Goal: Transaction & Acquisition: Purchase product/service

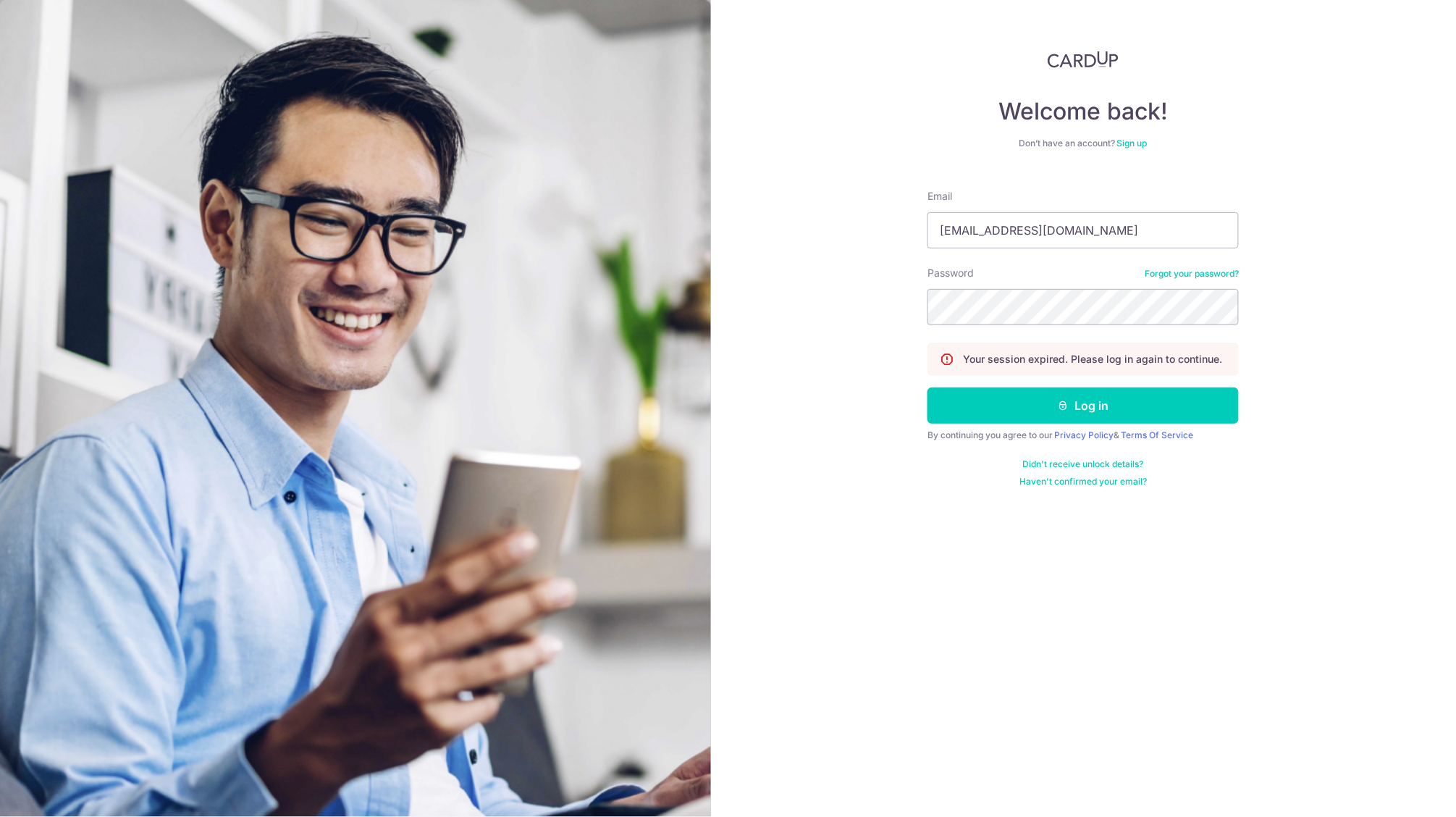
type input "[EMAIL_ADDRESS][DOMAIN_NAME]"
click at [1083, 405] on button "Log in" at bounding box center [1083, 405] width 312 height 36
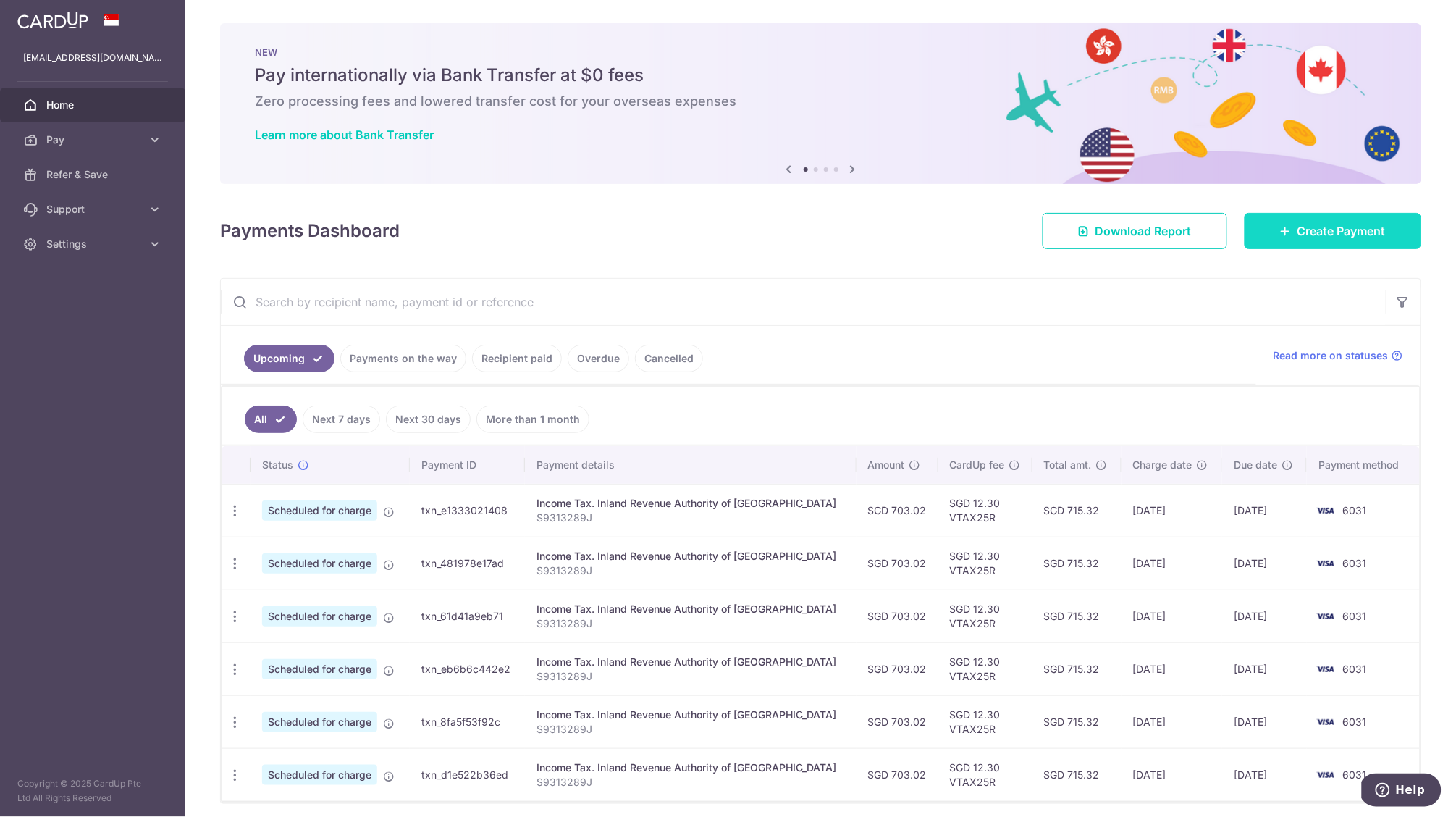
click at [1351, 226] on span "Create Payment" at bounding box center [1342, 231] width 88 height 18
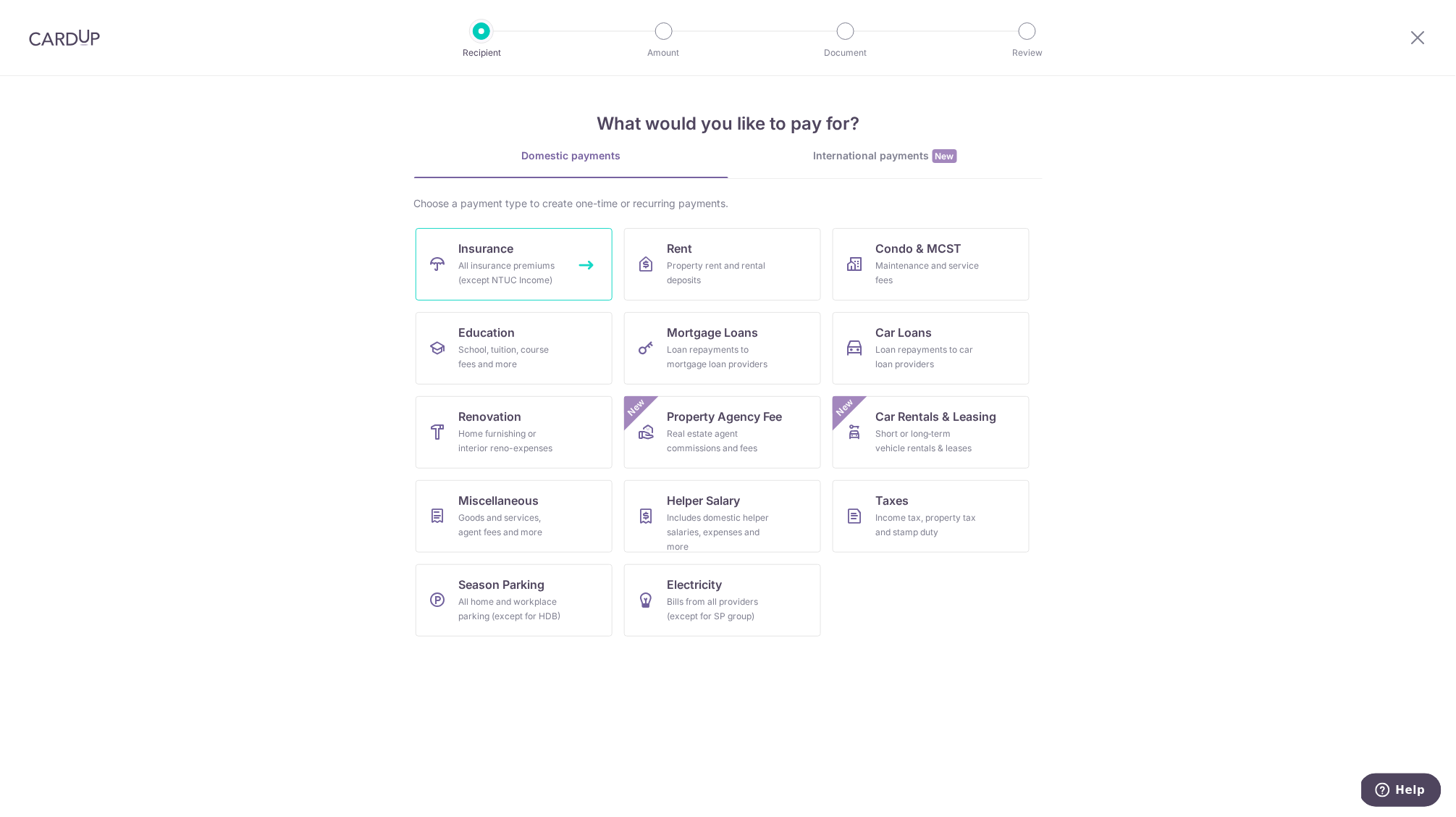
click at [544, 260] on div "All insurance premiums (except NTUC Income)" at bounding box center [511, 273] width 104 height 29
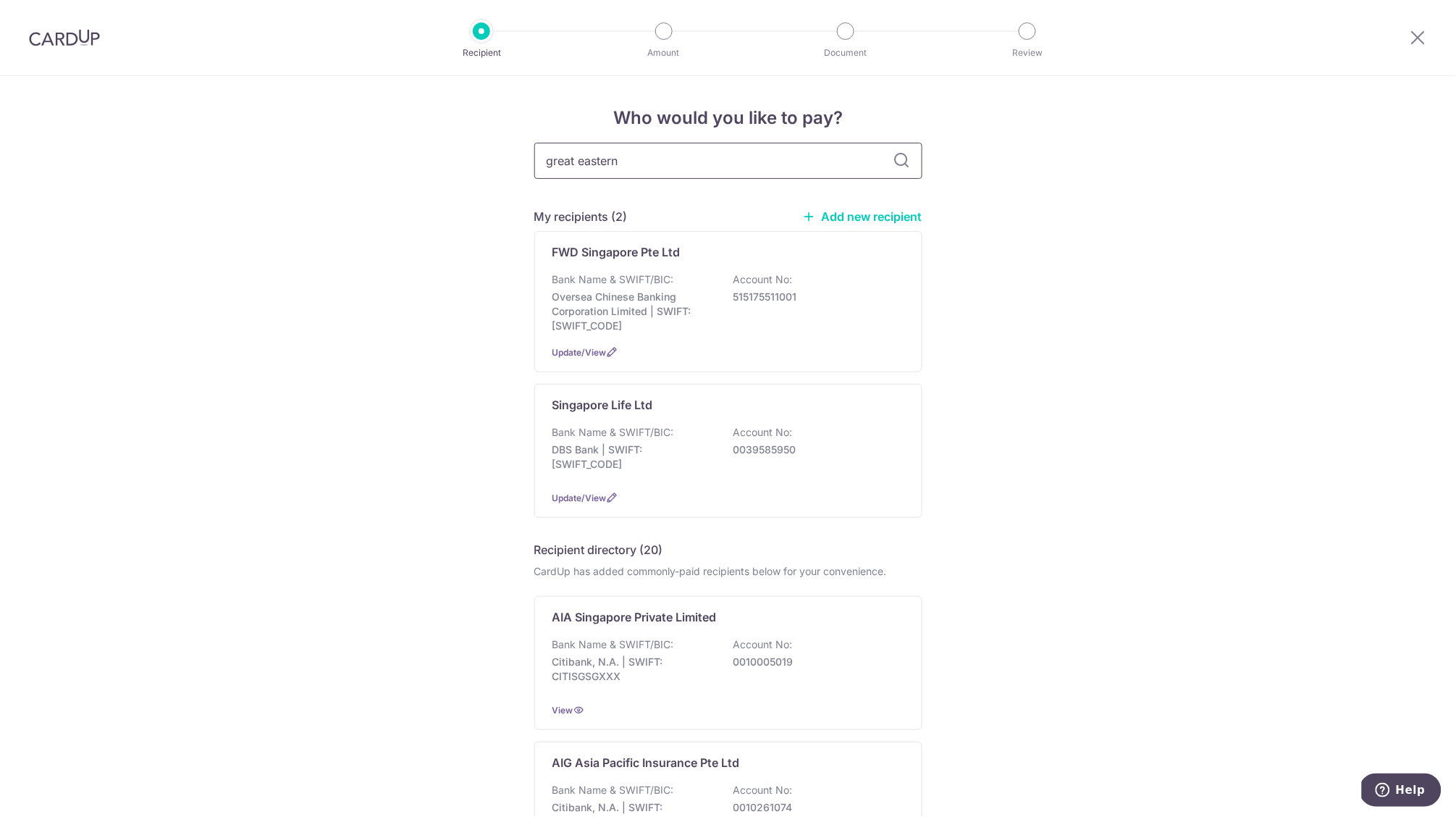
type input "great eastern"
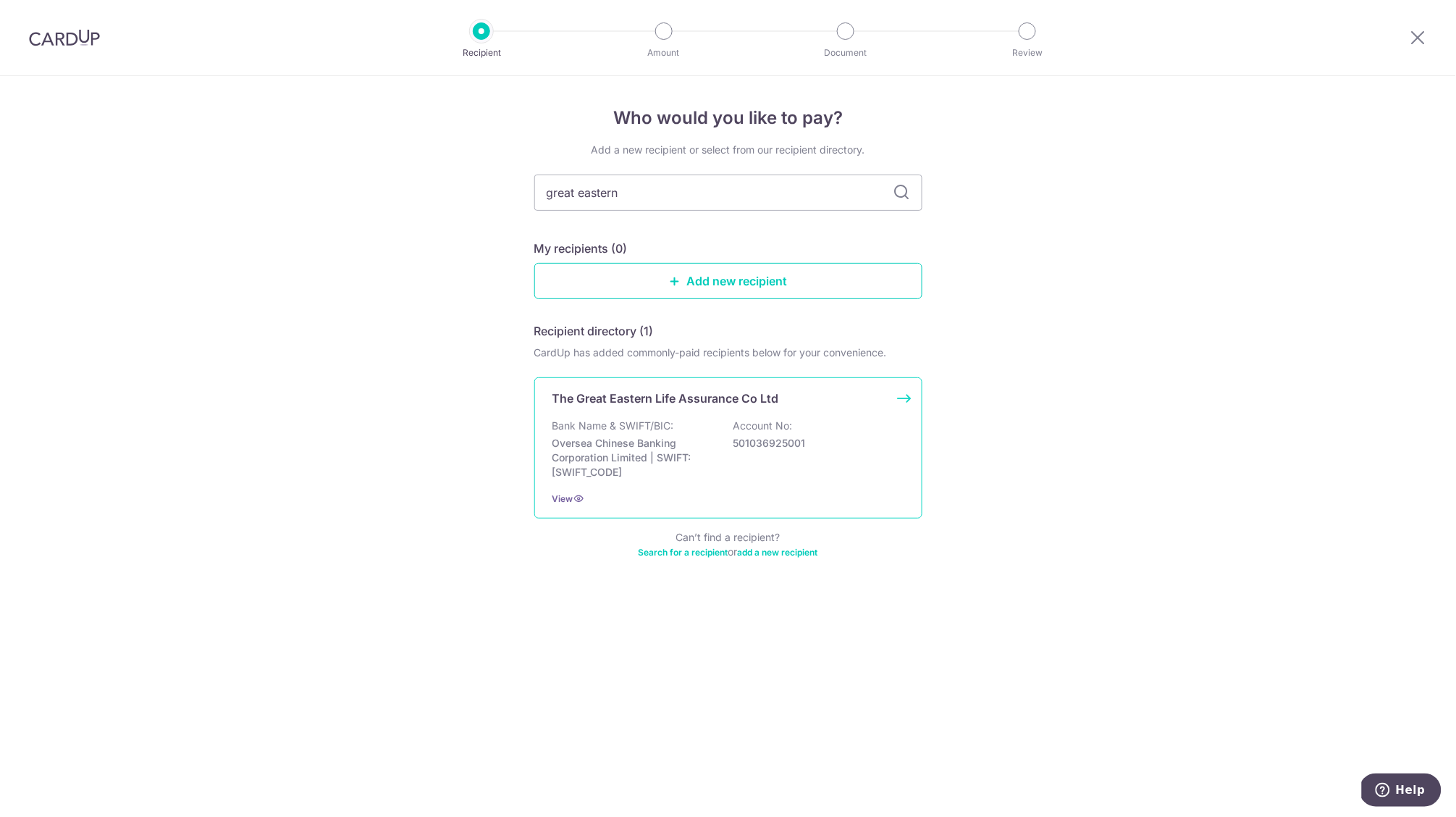
click at [633, 431] on p "Bank Name & SWIFT/BIC:" at bounding box center [613, 425] width 121 height 14
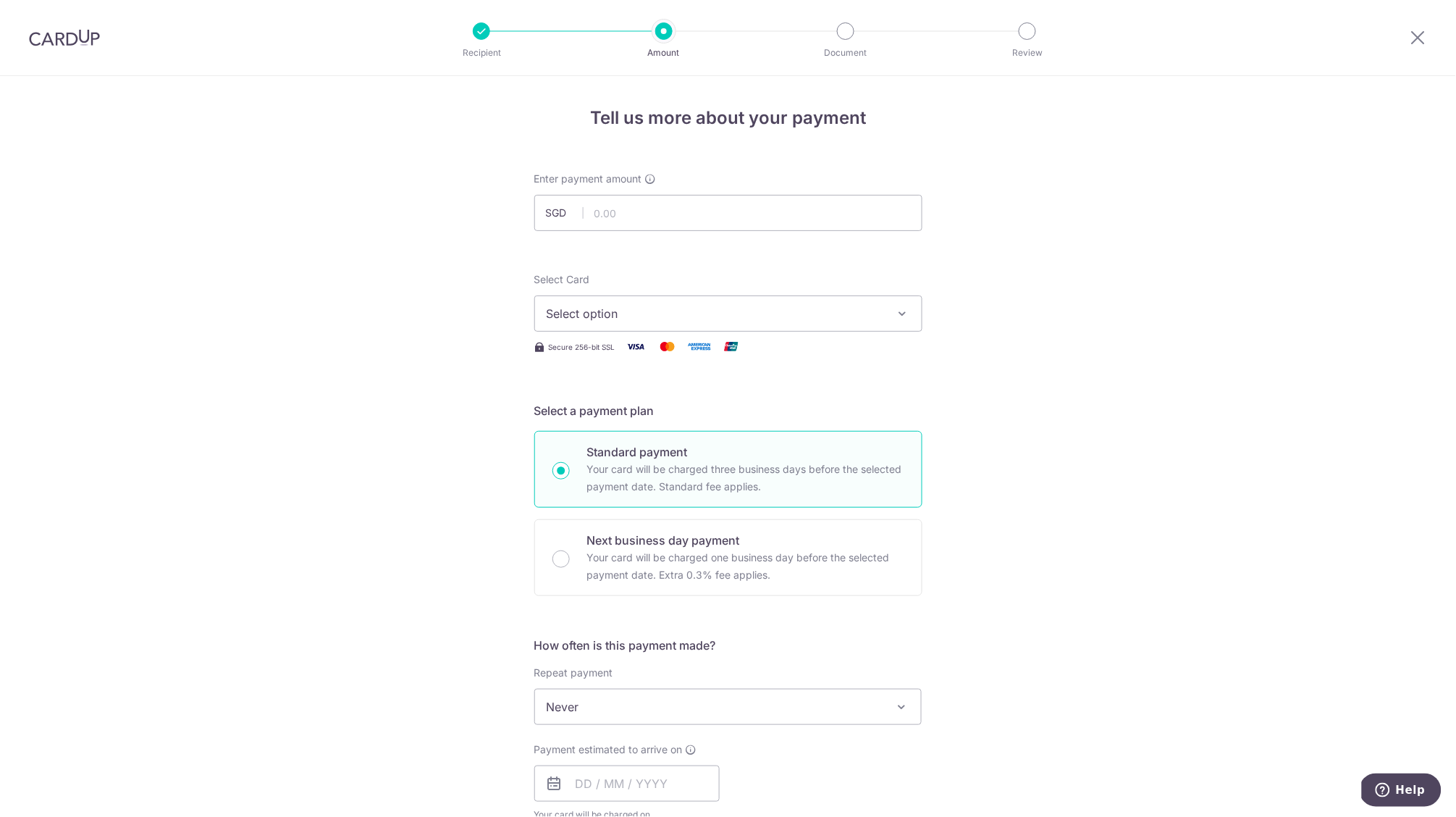
click at [768, 320] on span "Select option" at bounding box center [715, 313] width 337 height 18
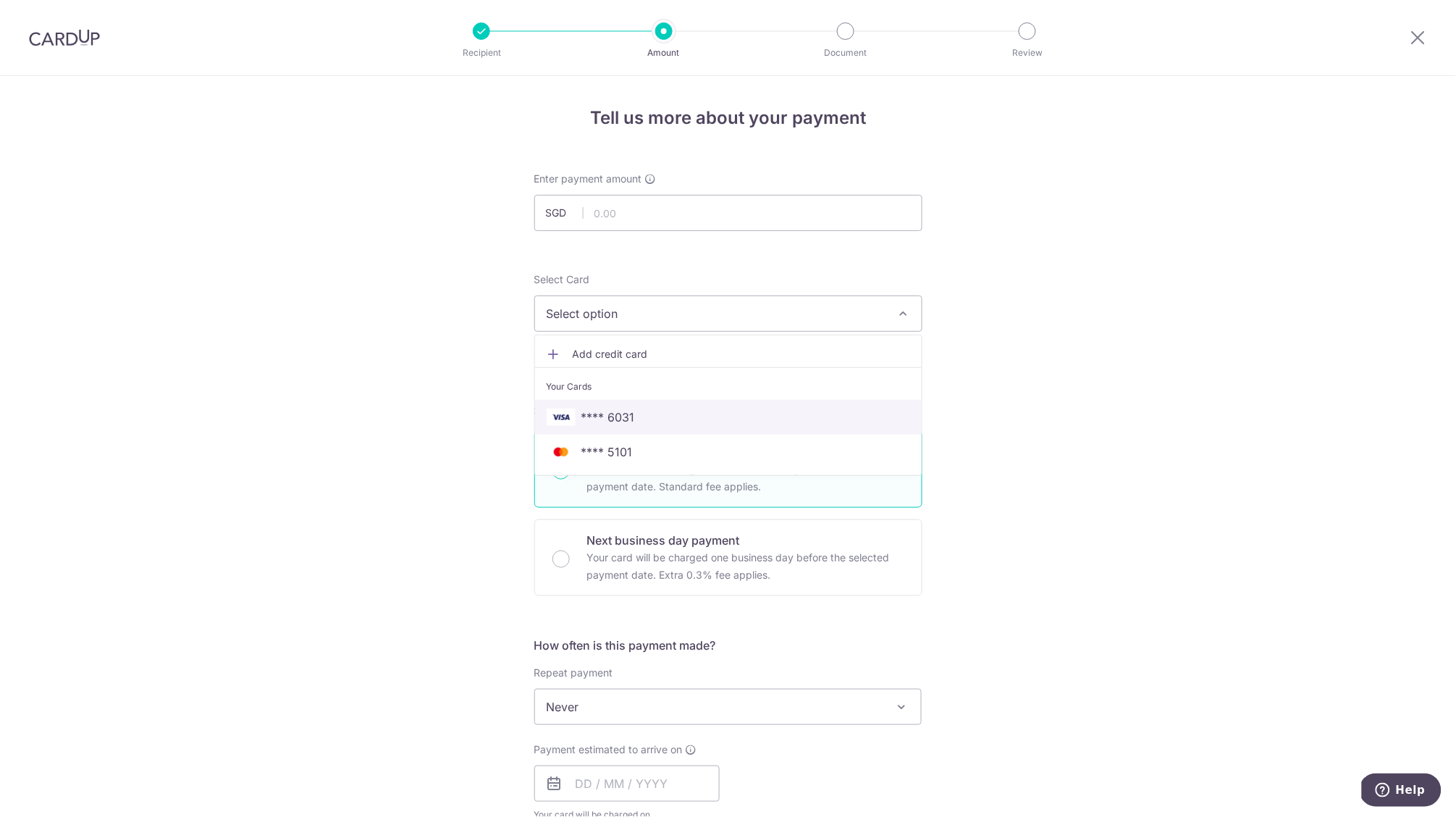
click at [720, 418] on span "**** 6031" at bounding box center [728, 417] width 364 height 18
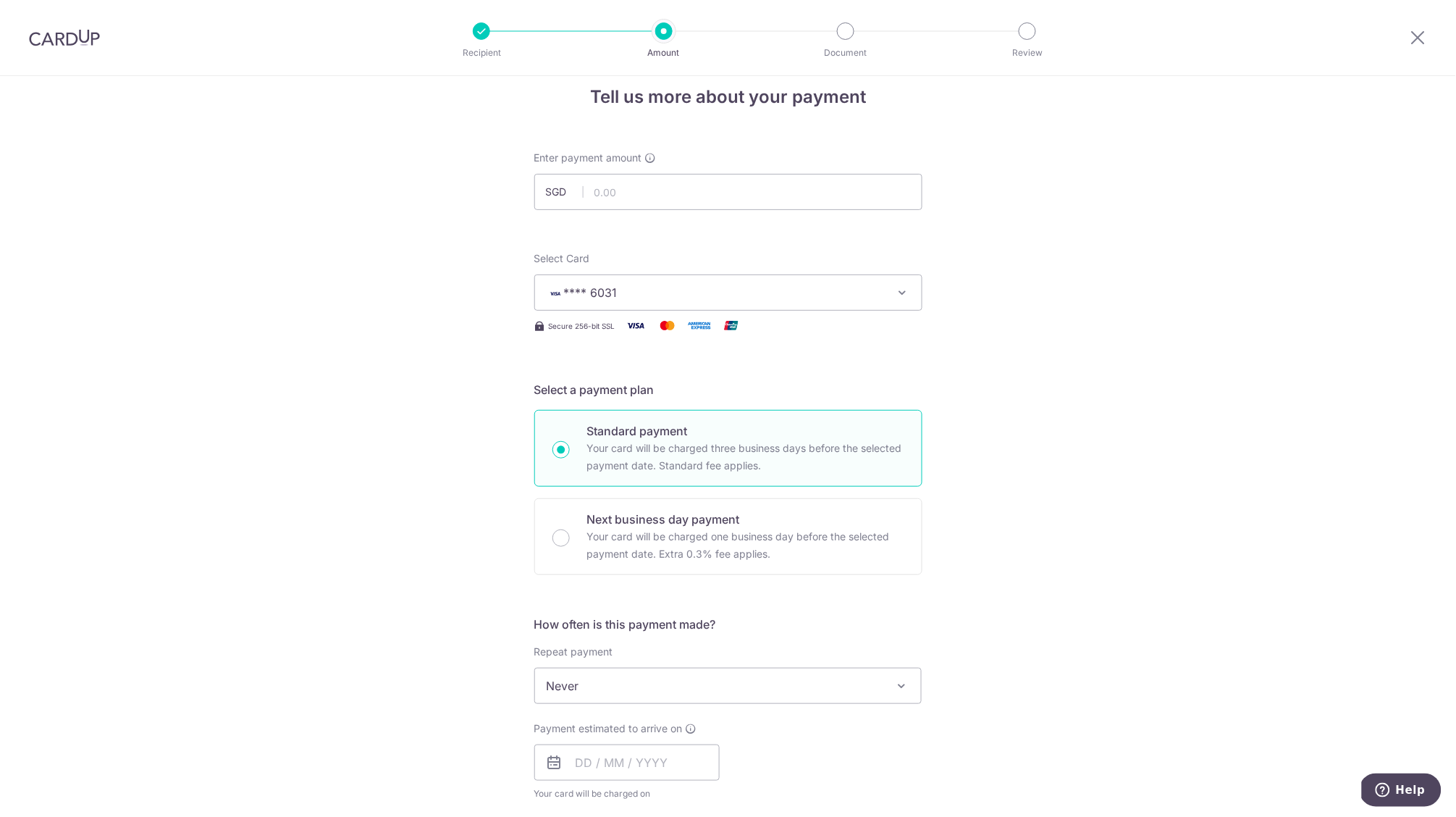
scroll to position [63, 0]
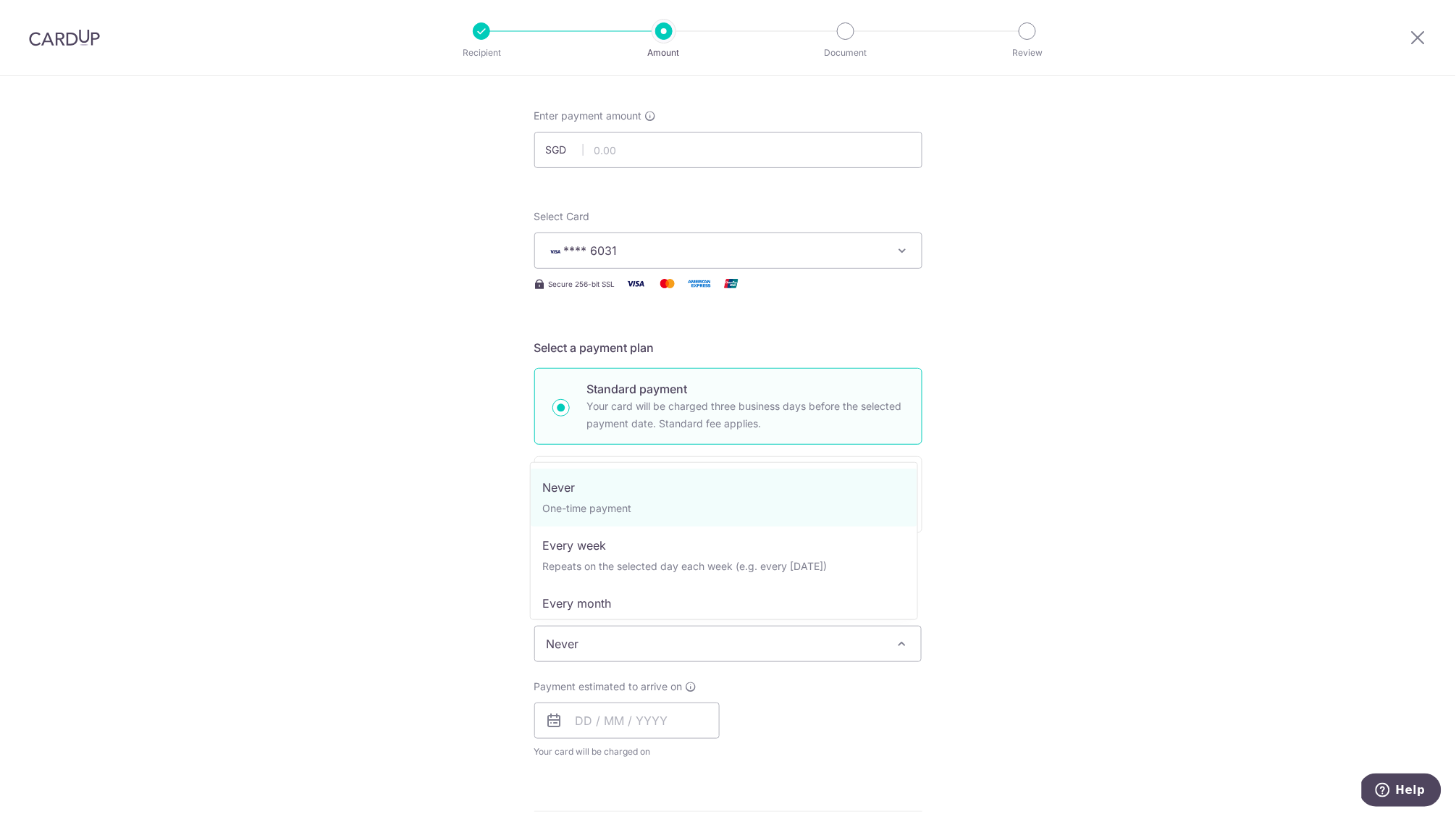
click at [773, 654] on span "Never" at bounding box center [728, 643] width 386 height 34
click at [1156, 587] on div "Tell us more about your payment Enter payment amount SGD Select Card **** 6031 …" at bounding box center [728, 668] width 1456 height 1310
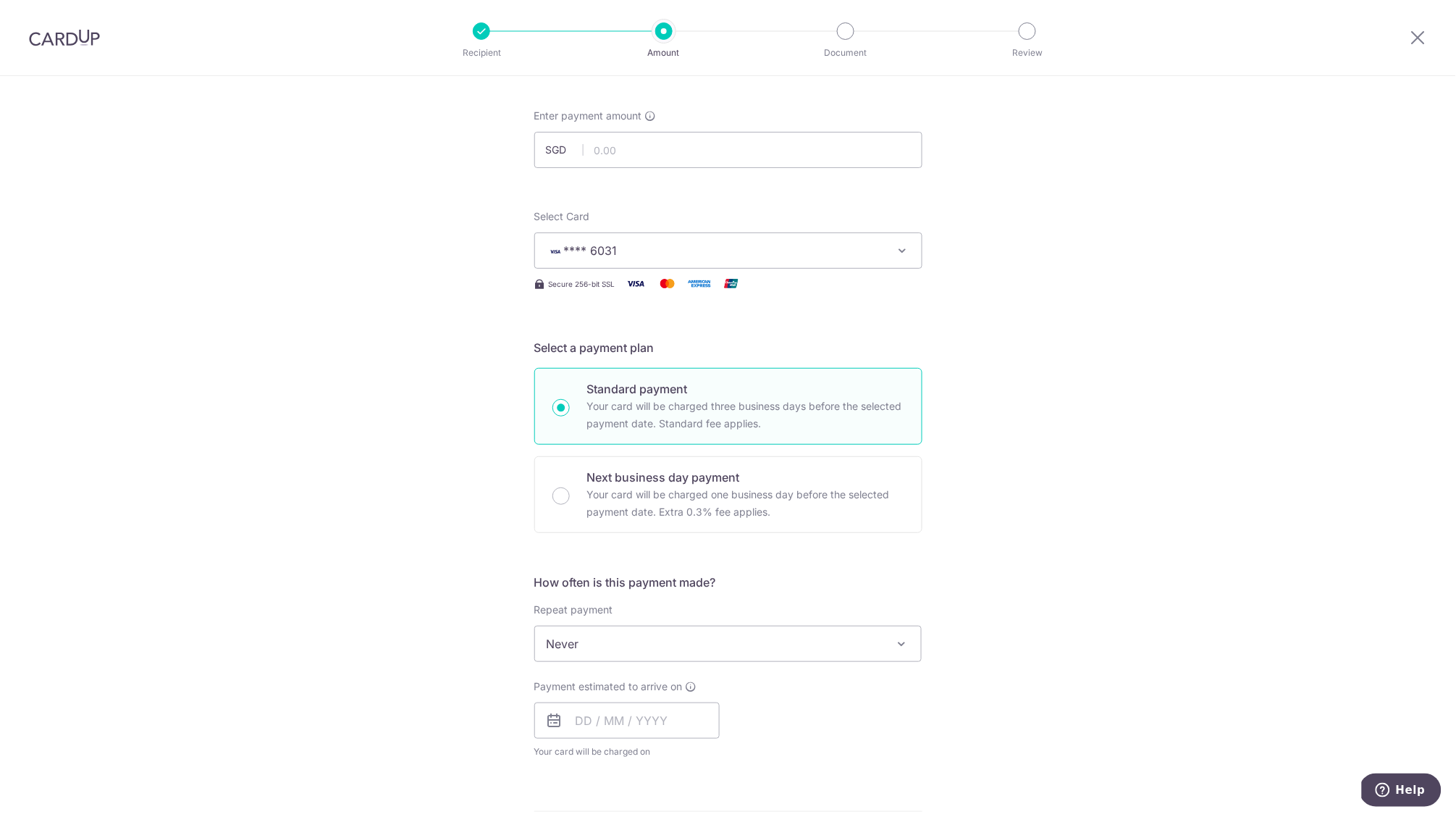
scroll to position [423, 0]
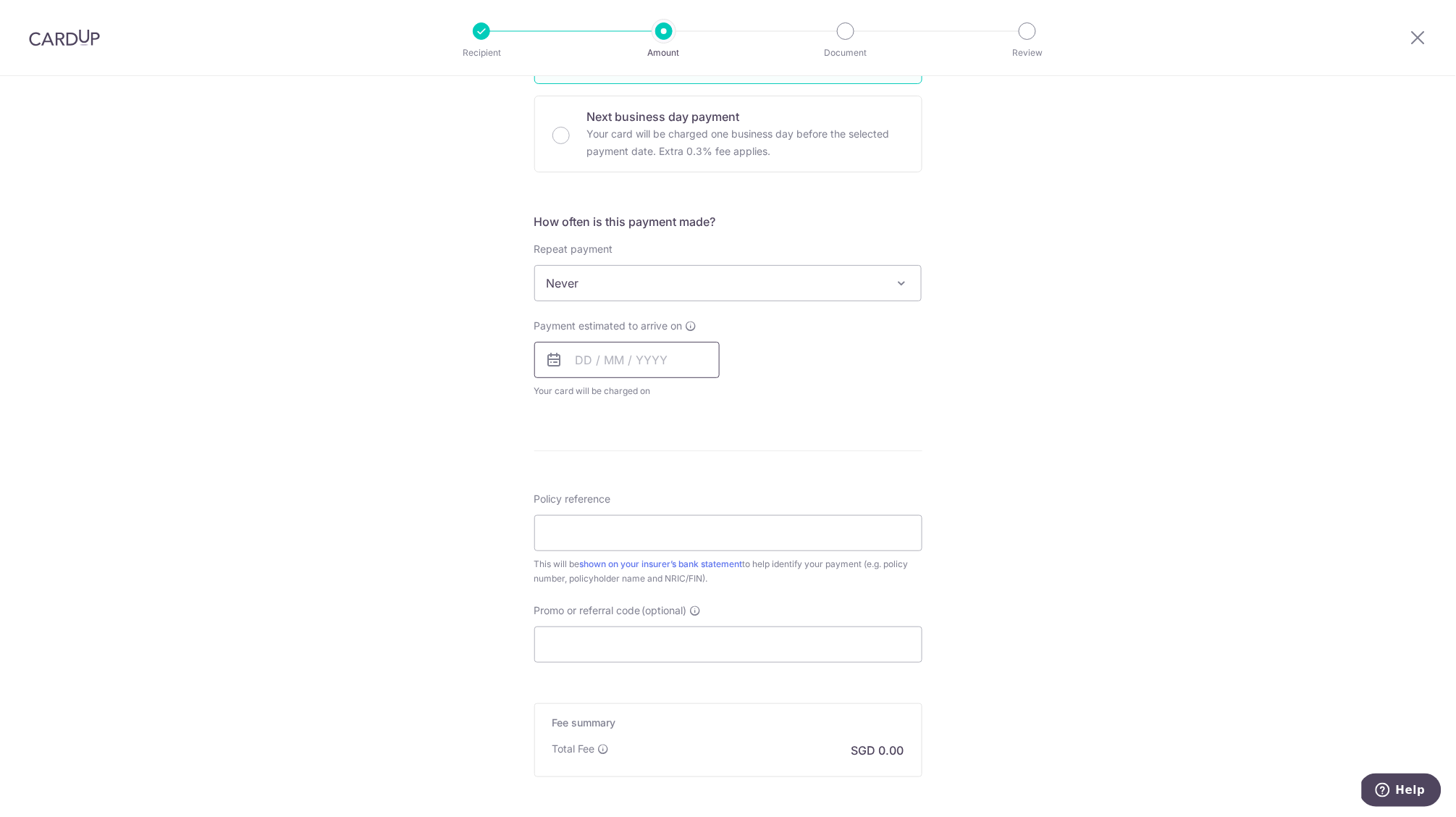
click at [561, 342] on input "text" at bounding box center [627, 359] width 186 height 36
click at [582, 359] on input "text" at bounding box center [627, 359] width 186 height 36
click at [588, 515] on link "13" at bounding box center [592, 520] width 23 height 23
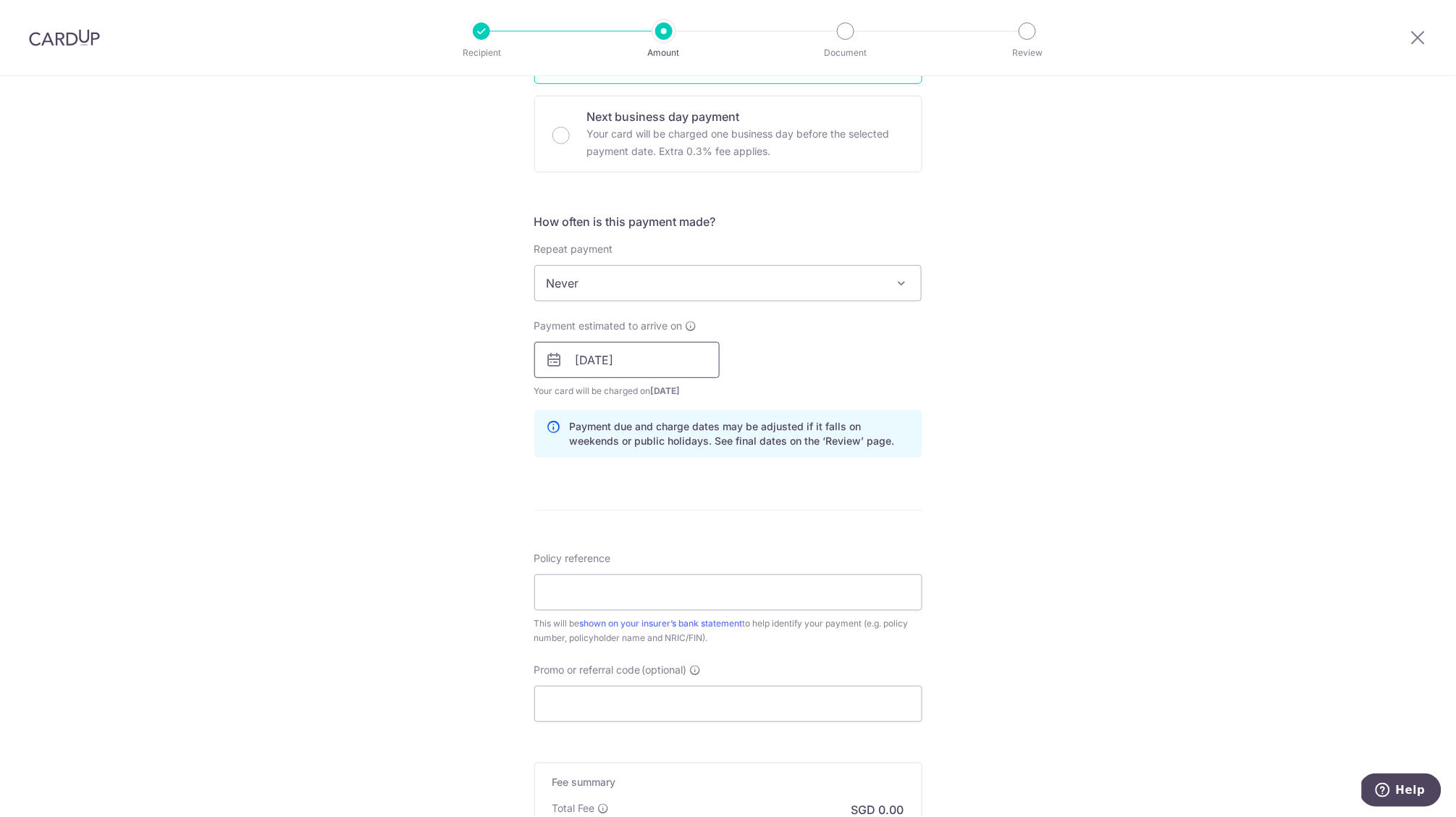
click at [658, 347] on input "13/10/2025" at bounding box center [627, 359] width 186 height 36
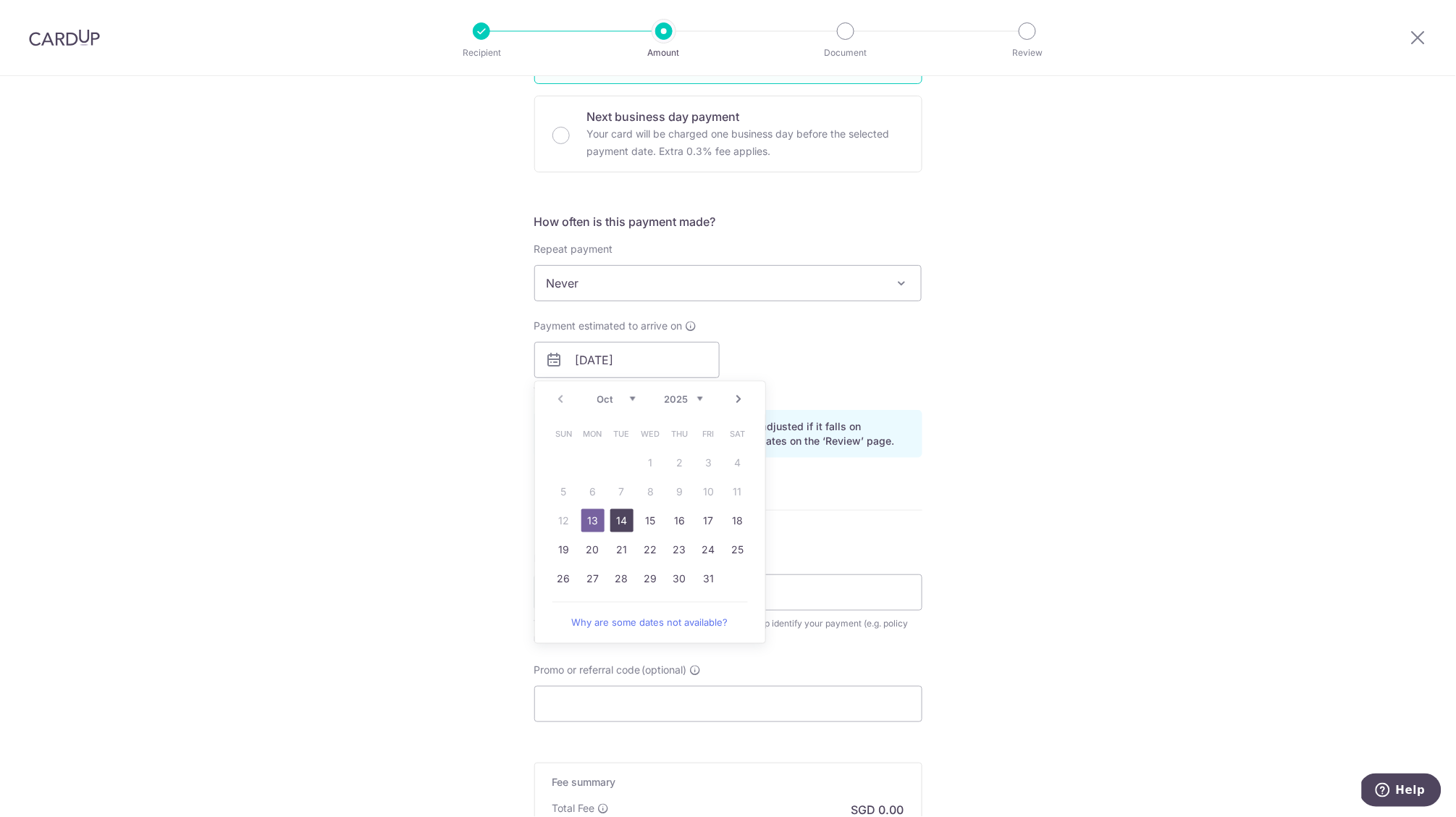
click at [614, 514] on link "14" at bounding box center [621, 520] width 23 height 23
click at [635, 349] on input "14/10/2025" at bounding box center [627, 359] width 186 height 36
click at [585, 512] on link "13" at bounding box center [592, 520] width 23 height 23
type input "13/10/2025"
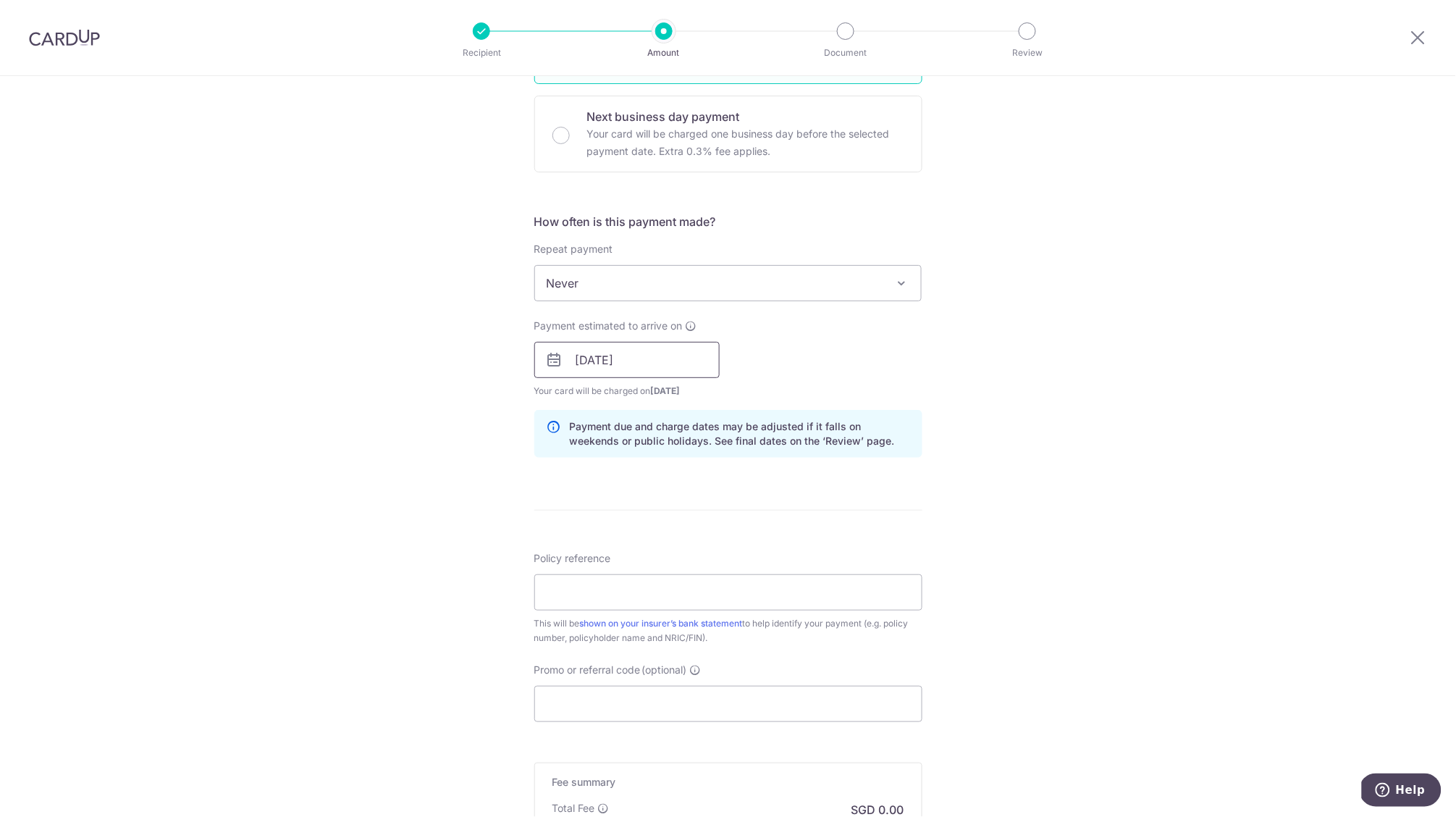
click at [634, 364] on input "13/10/2025" at bounding box center [627, 359] width 186 height 36
click at [771, 353] on div "Payment estimated to arrive on 13/10/2025 Prev Next Oct Nov Dec 2025 2026 2027 …" at bounding box center [728, 358] width 405 height 79
